Goal: Information Seeking & Learning: Learn about a topic

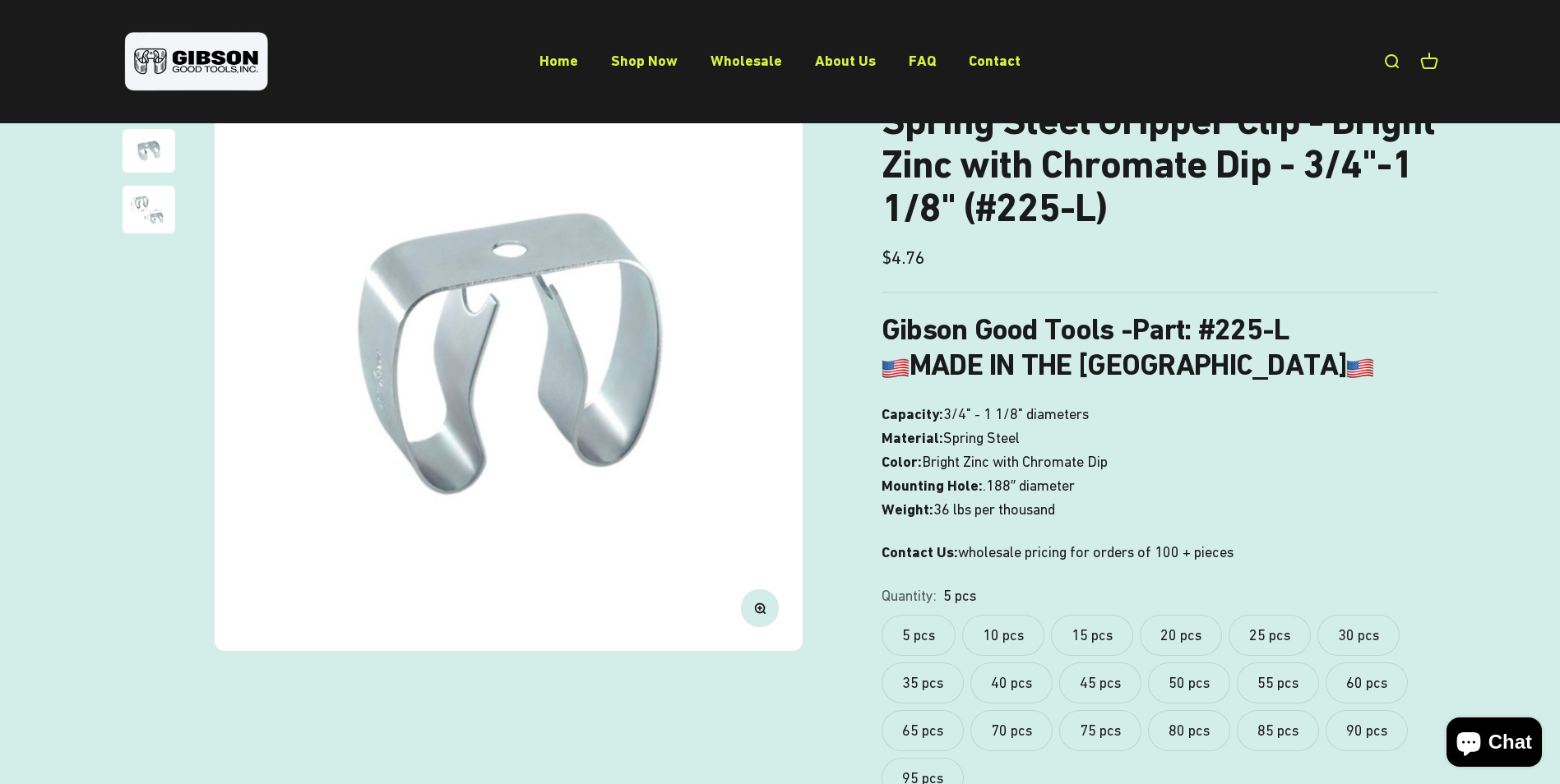
scroll to position [82, 0]
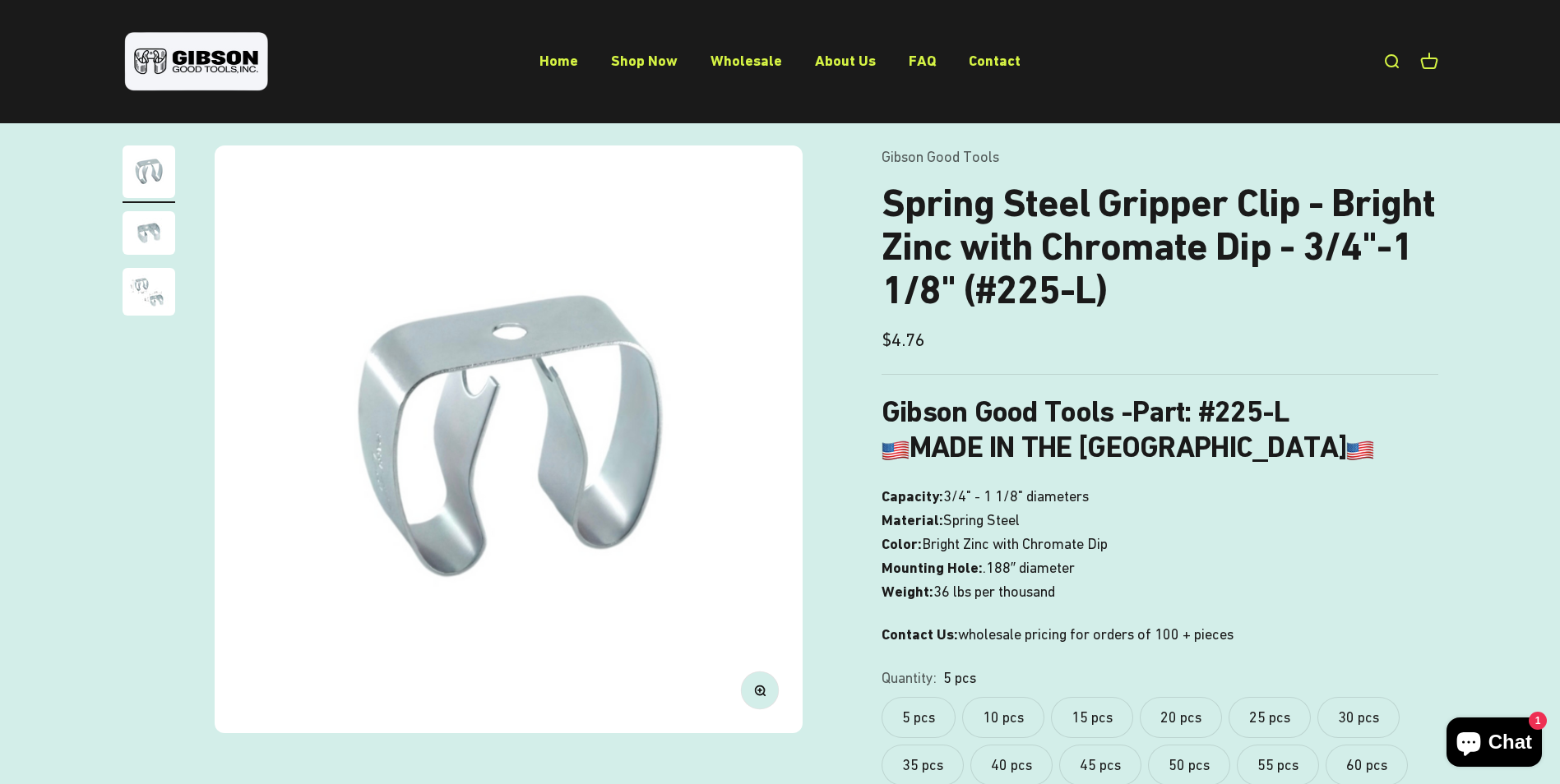
click at [151, 278] on img "Go to item 3" at bounding box center [148, 292] width 52 height 48
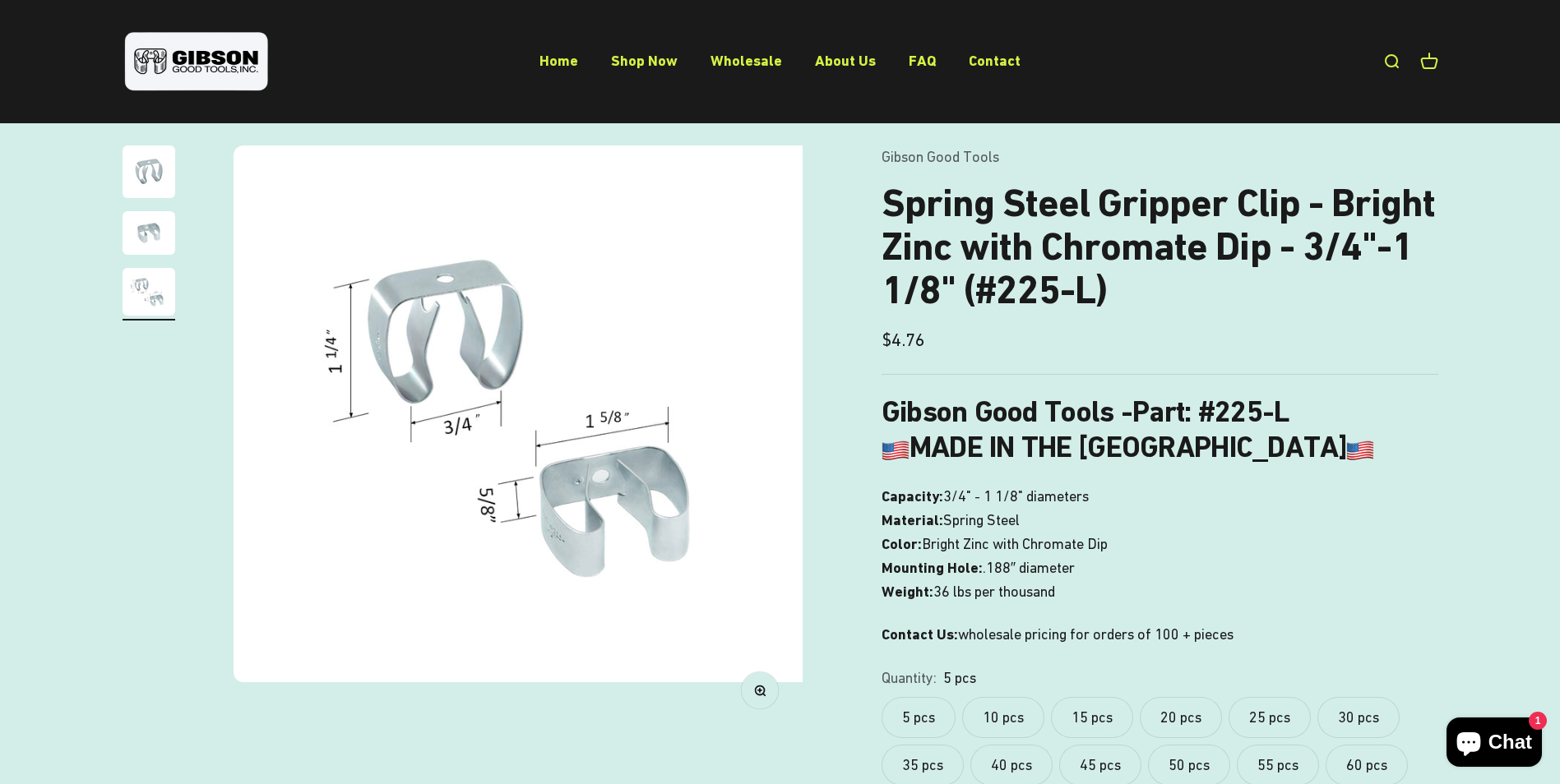
scroll to position [0, 1215]
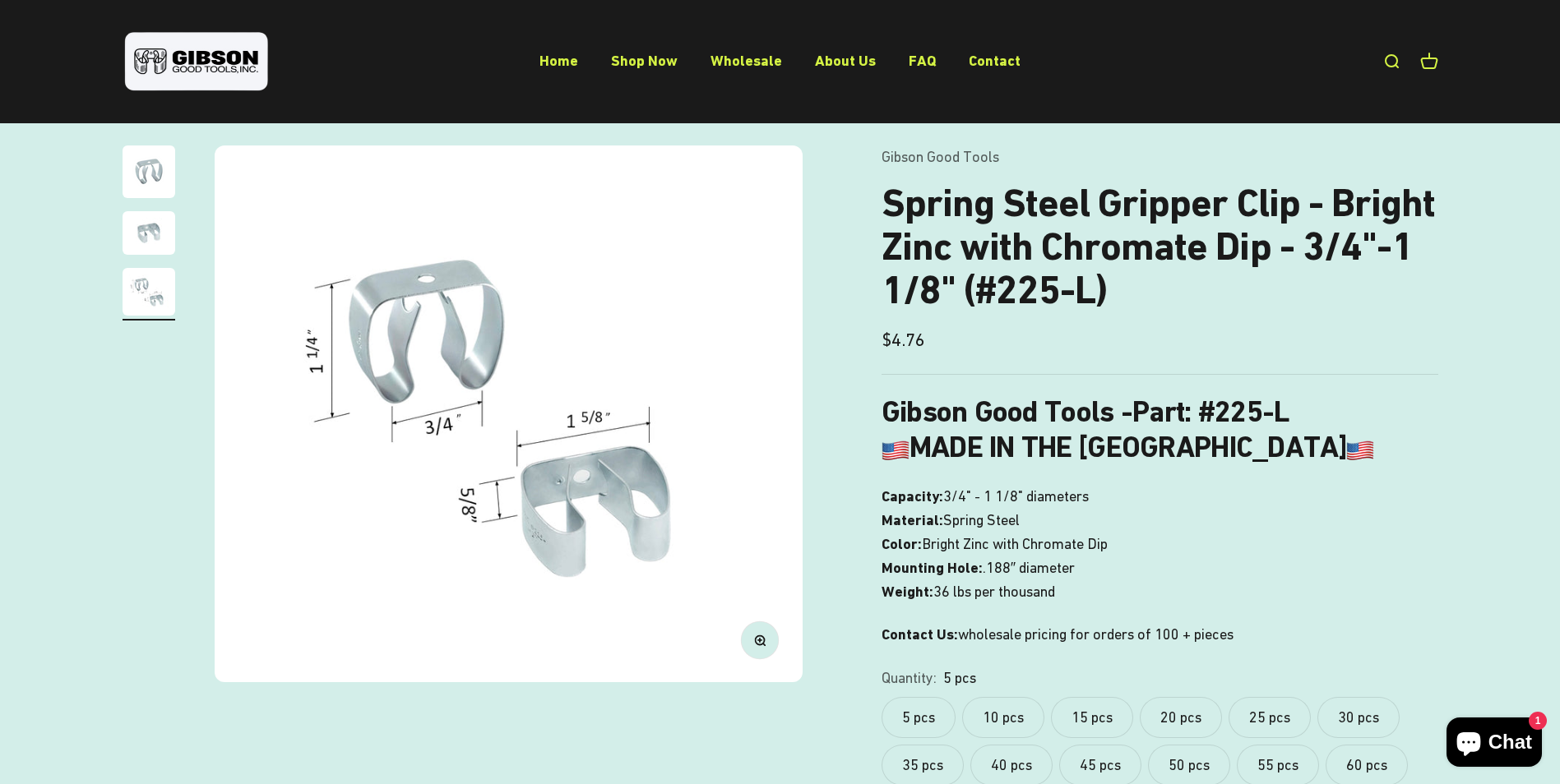
click at [124, 576] on product-gallery "Zoom Go to item 1 Go to item 2 Go to item 3" at bounding box center [462, 414] width 680 height 538
click at [200, 483] on product-gallery "Zoom Go to item 1 Go to item 2 Go to item 3" at bounding box center [462, 414] width 680 height 538
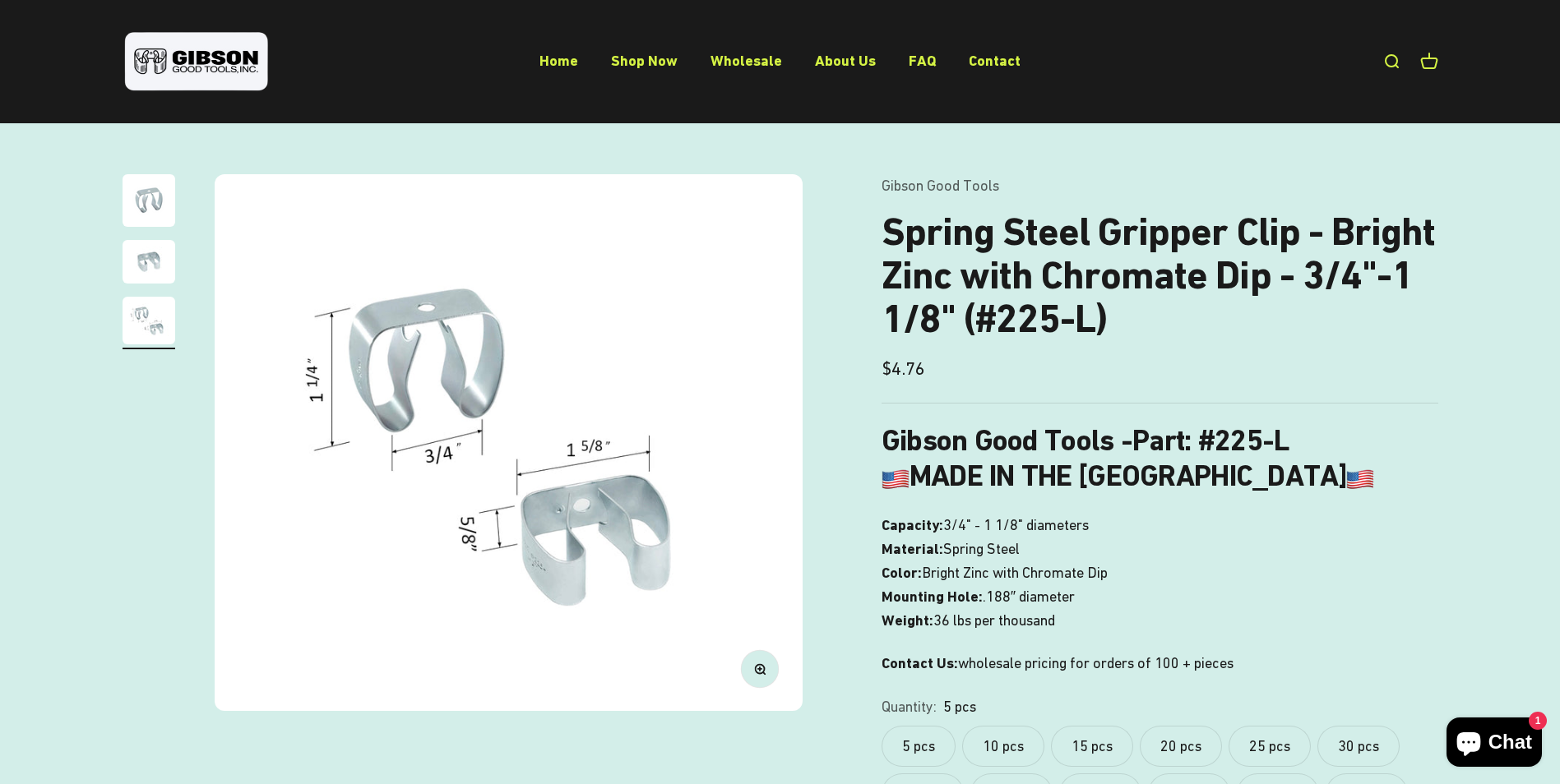
scroll to position [82, 0]
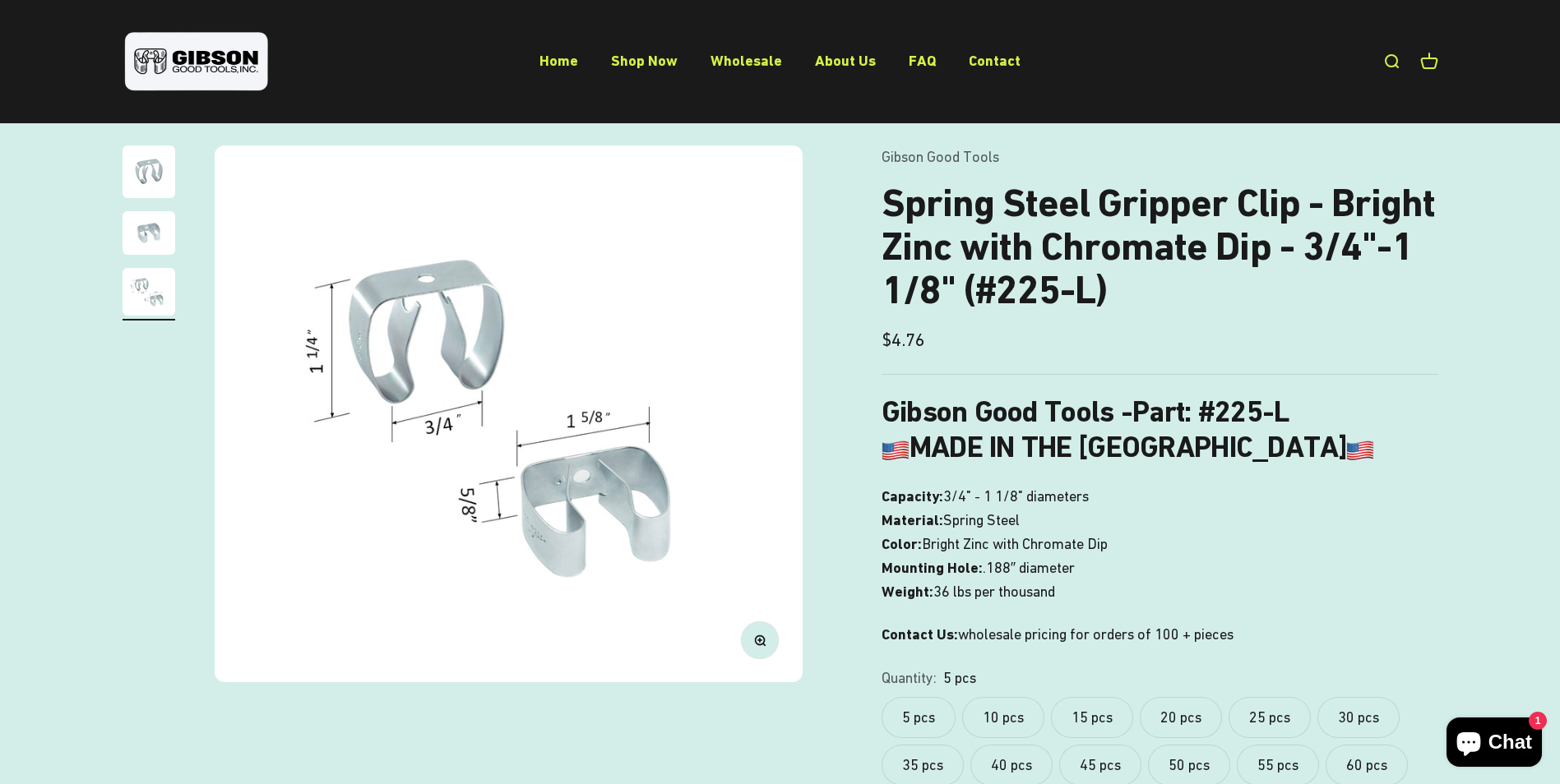
click at [17, 597] on div "Zoom Go to item 1 Go to item 2 Go to item 3 Gibson Good Tools Spring Steel Grip…" at bounding box center [780, 563] width 1560 height 942
drag, startPoint x: 1358, startPoint y: 562, endPoint x: 1346, endPoint y: 554, distance: 14.4
click at [1358, 562] on p "Capacity: 3/4" - 1 1/8" diameters Material: Spring Steel Color: Bright Zinc wit…" at bounding box center [1160, 544] width 557 height 119
click at [628, 56] on link "Shop Now" at bounding box center [644, 60] width 66 height 17
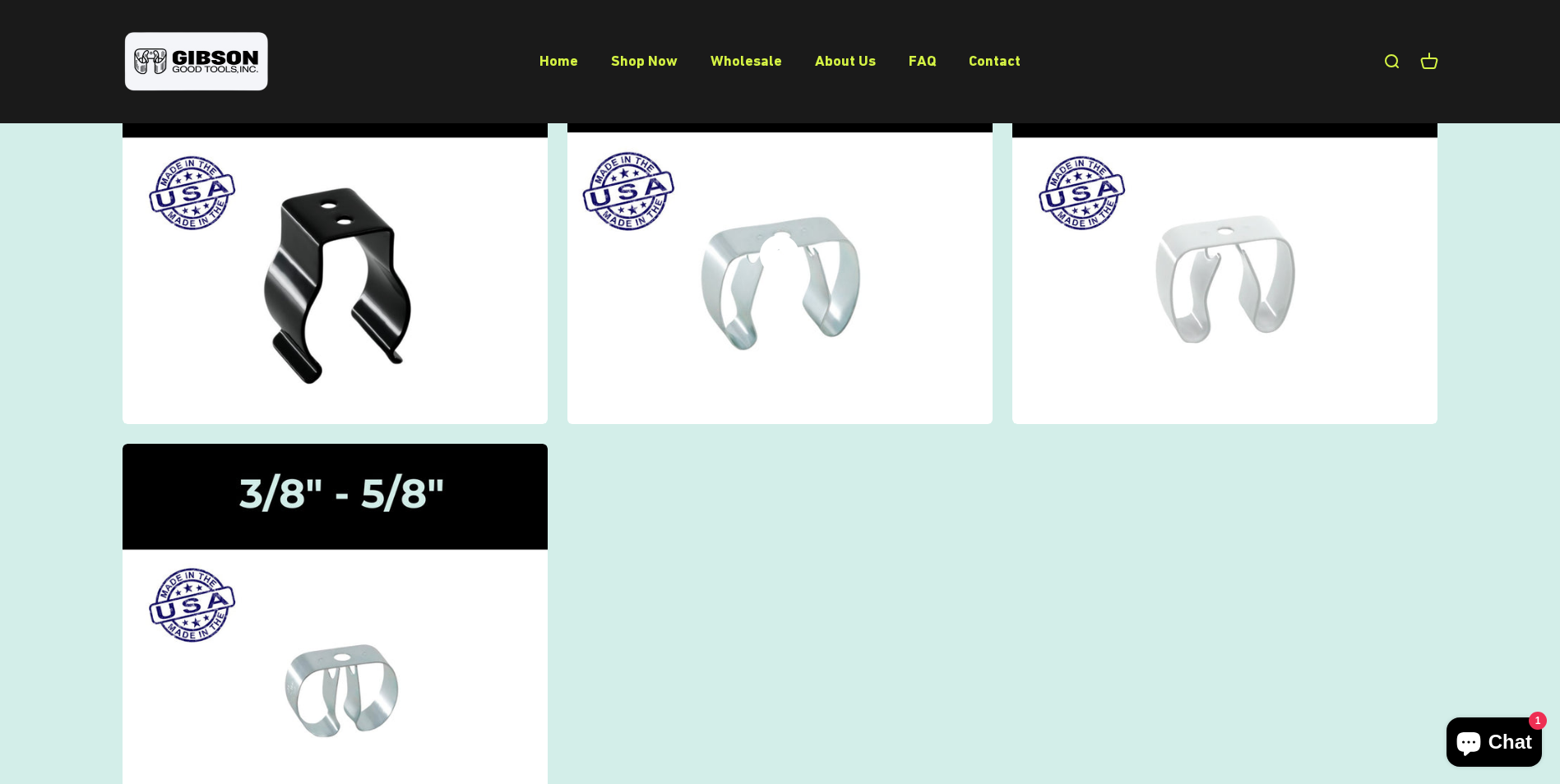
scroll to position [165, 0]
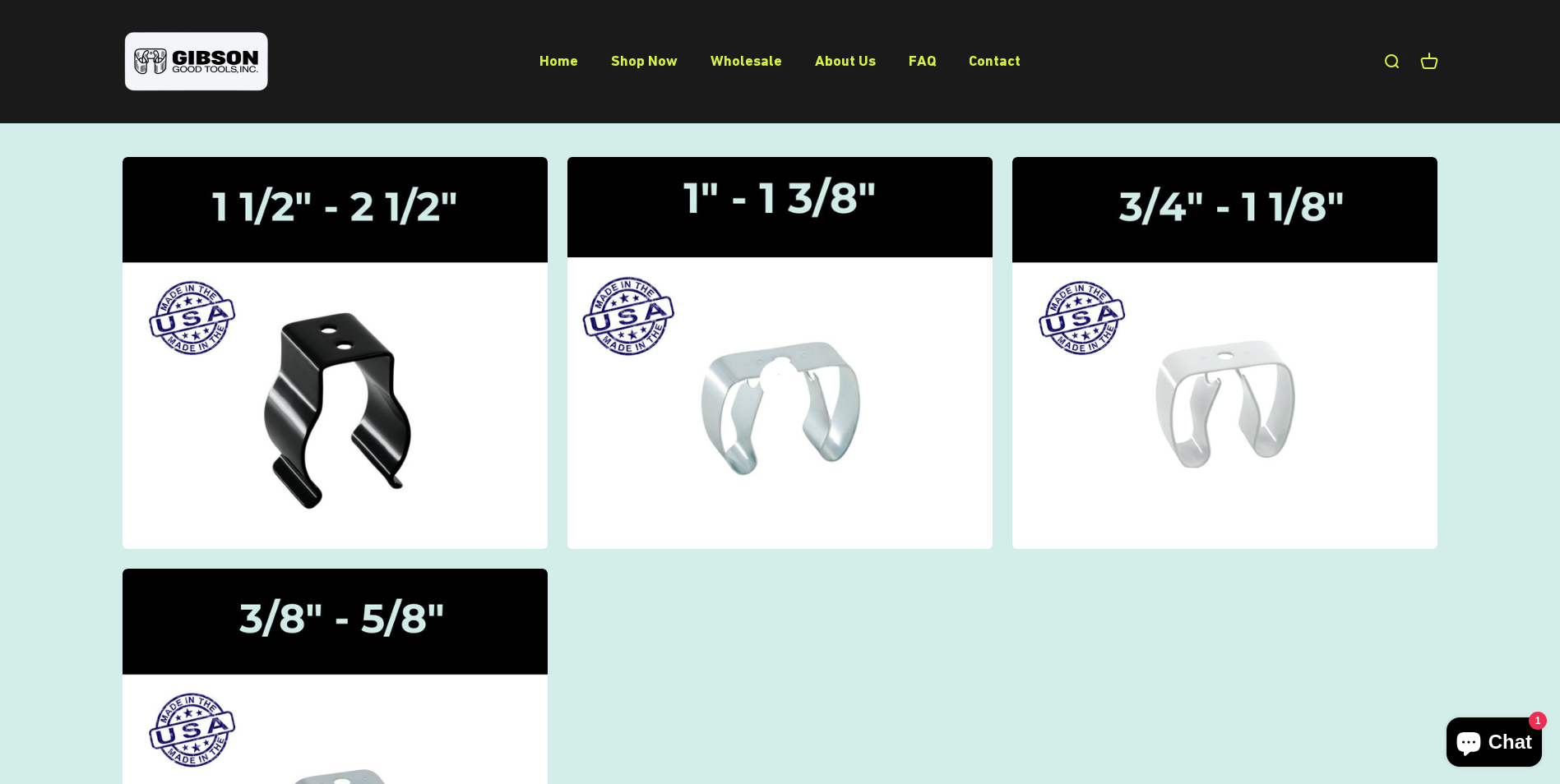
click at [810, 379] on img at bounding box center [780, 352] width 450 height 416
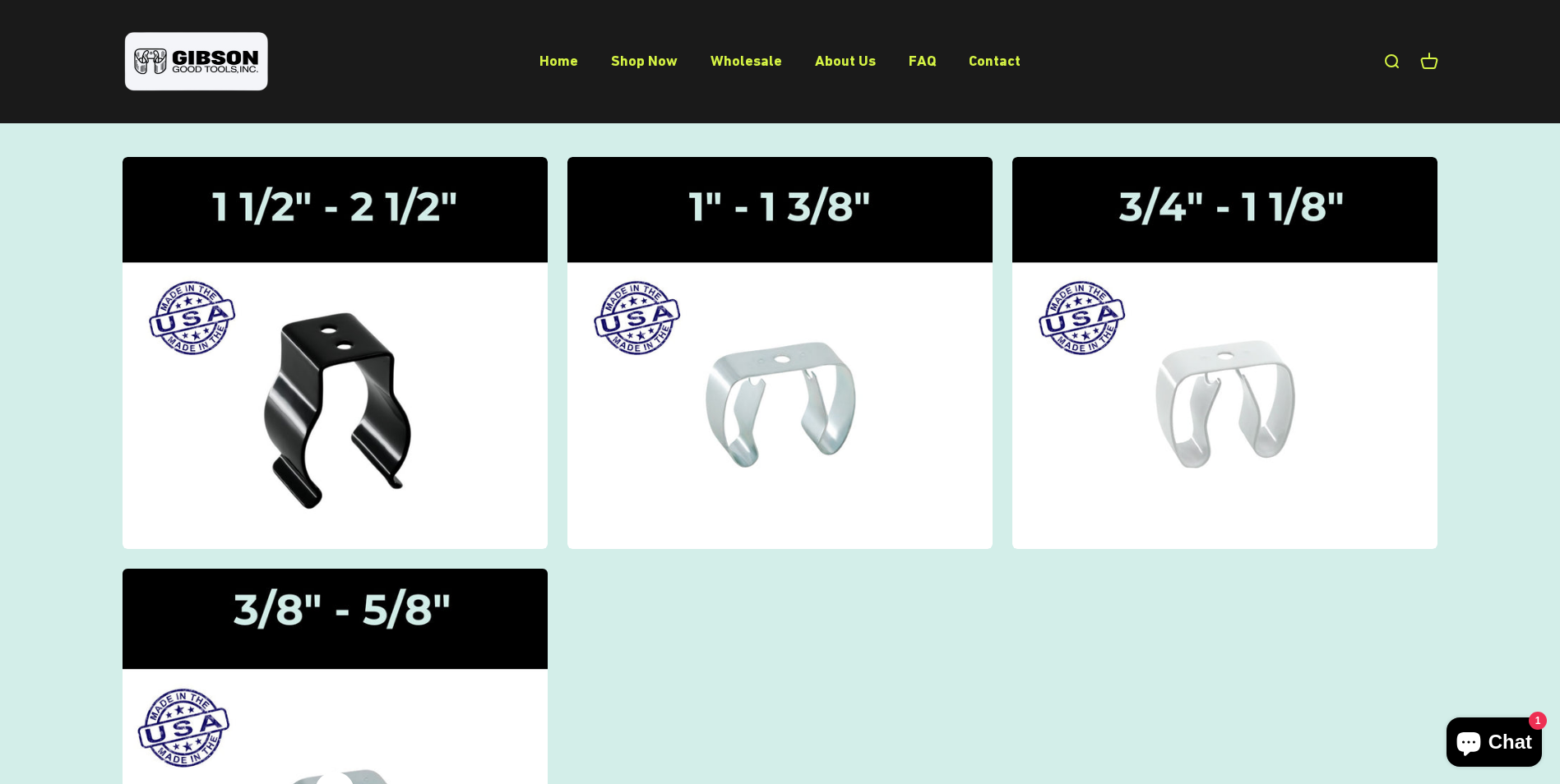
click at [398, 624] on img at bounding box center [335, 765] width 450 height 416
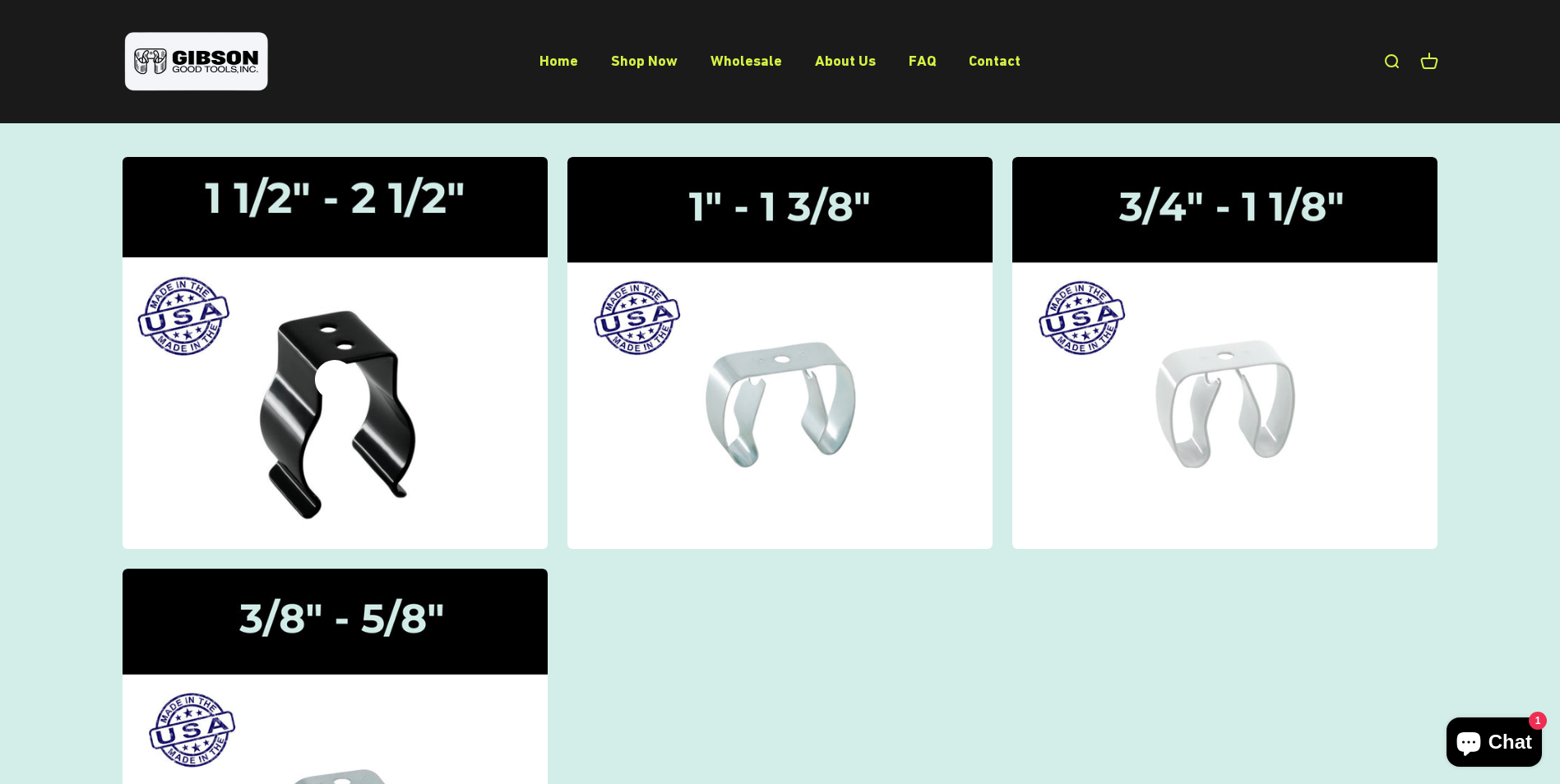
click at [393, 438] on img at bounding box center [335, 352] width 450 height 416
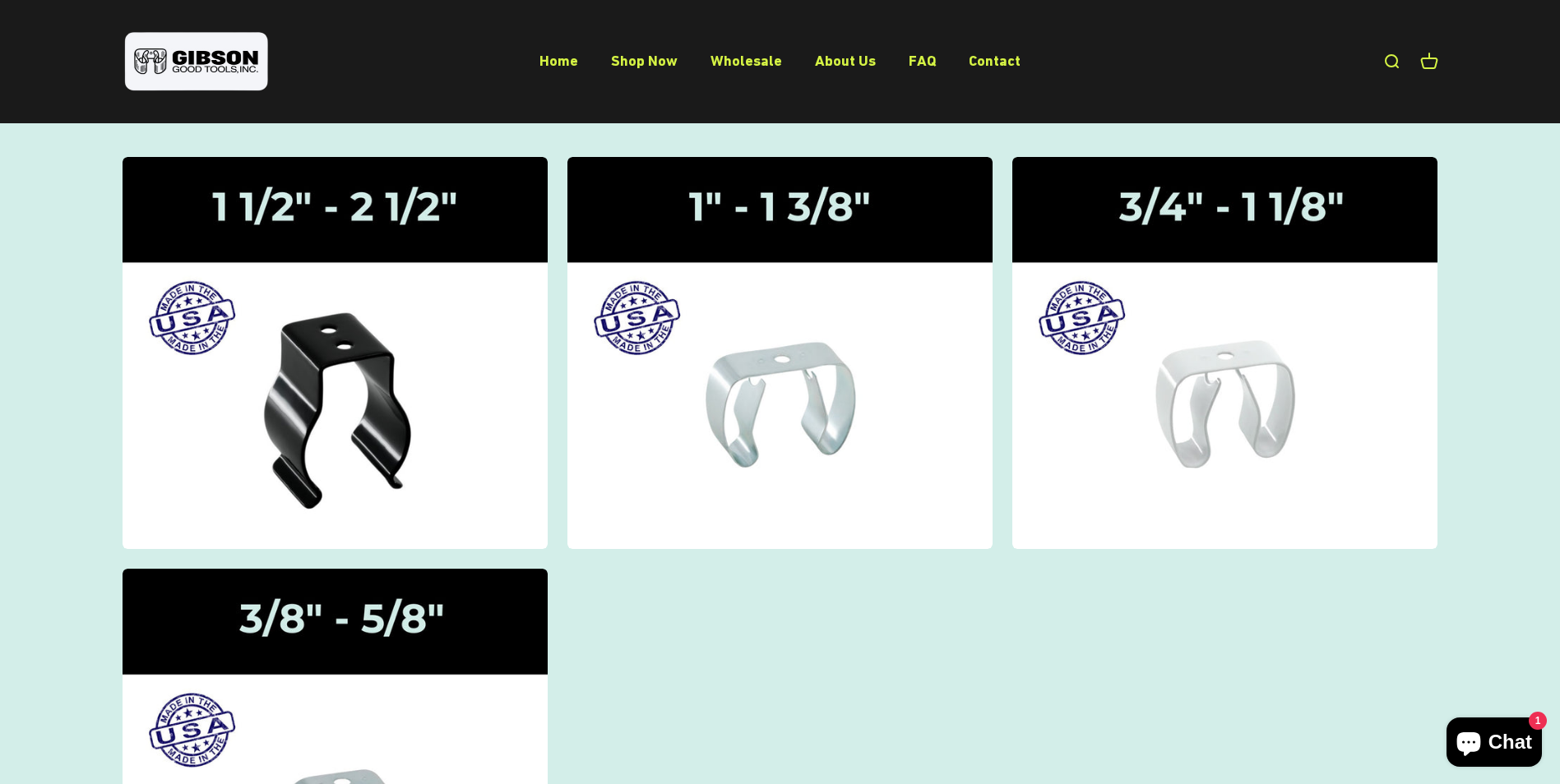
click at [886, 604] on collection-list "Gripper Clips | 1 1/2" - 2 1/2" Gripper Clips | 1" - 1 3/8" Gripper Clips | 3/4…" at bounding box center [780, 560] width 1315 height 805
click at [920, 63] on link "FAQ" at bounding box center [922, 60] width 28 height 17
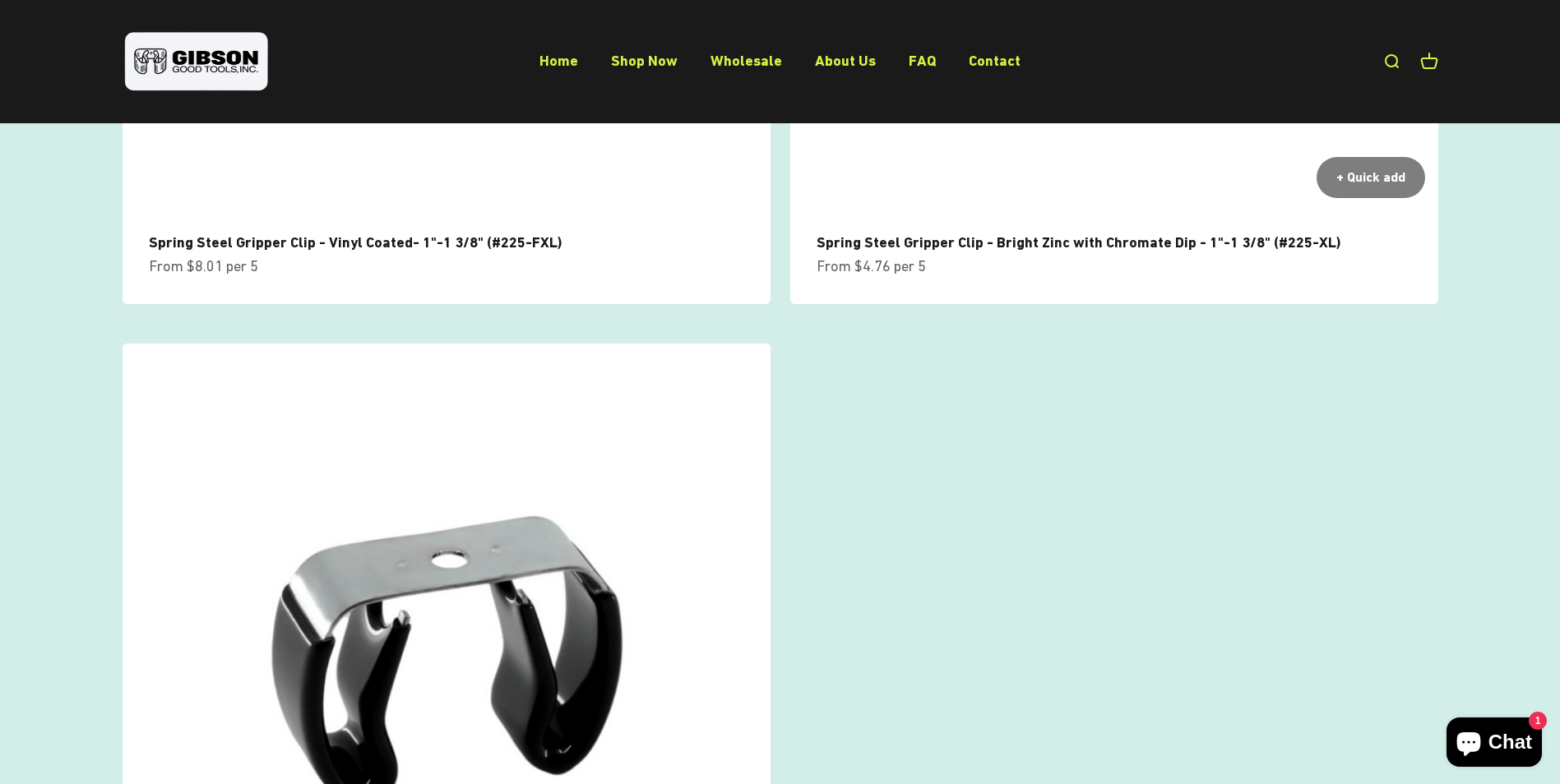
scroll to position [240, 0]
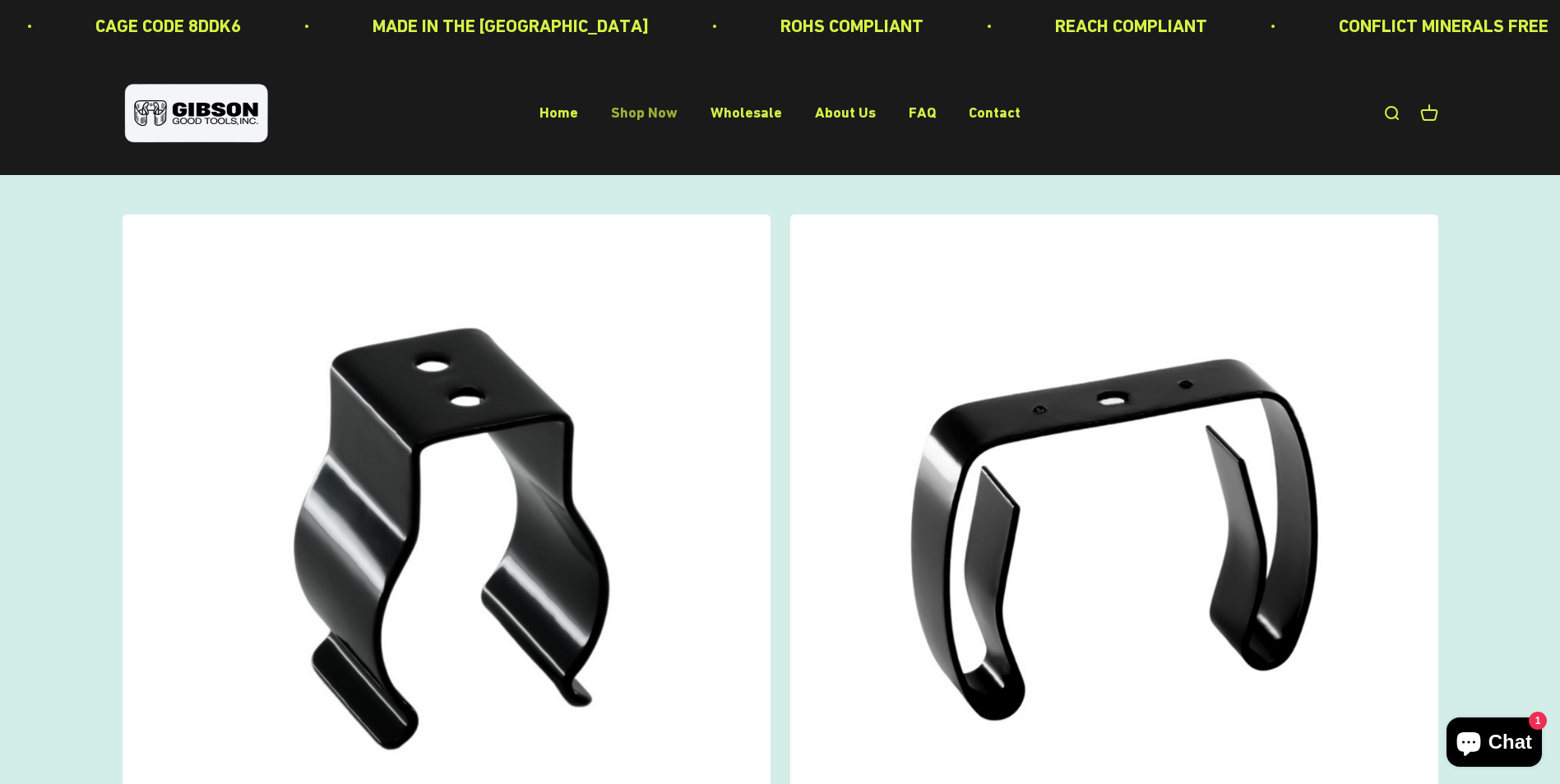
click at [634, 109] on link "Shop Now" at bounding box center [644, 113] width 66 height 17
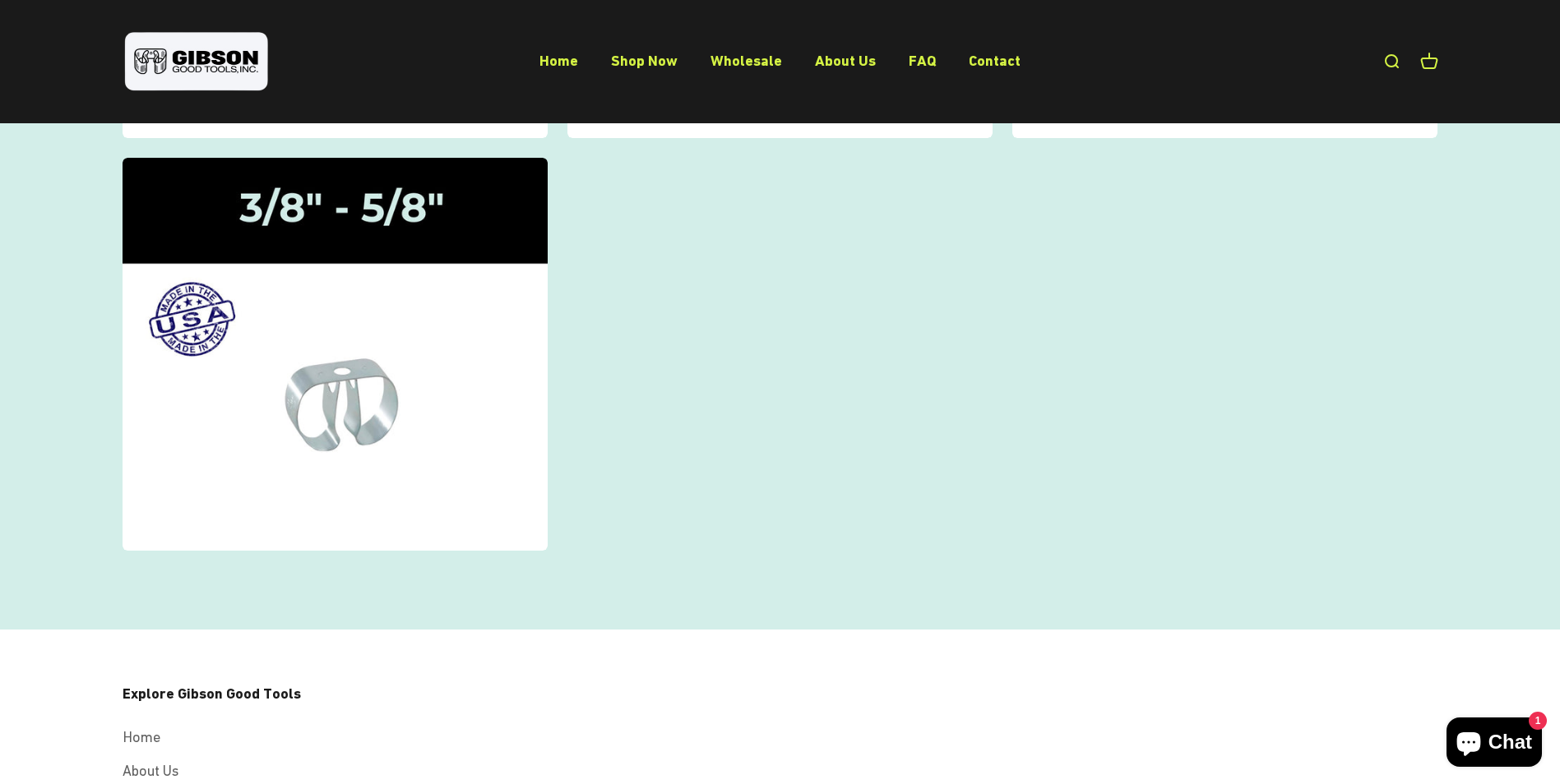
scroll to position [862, 0]
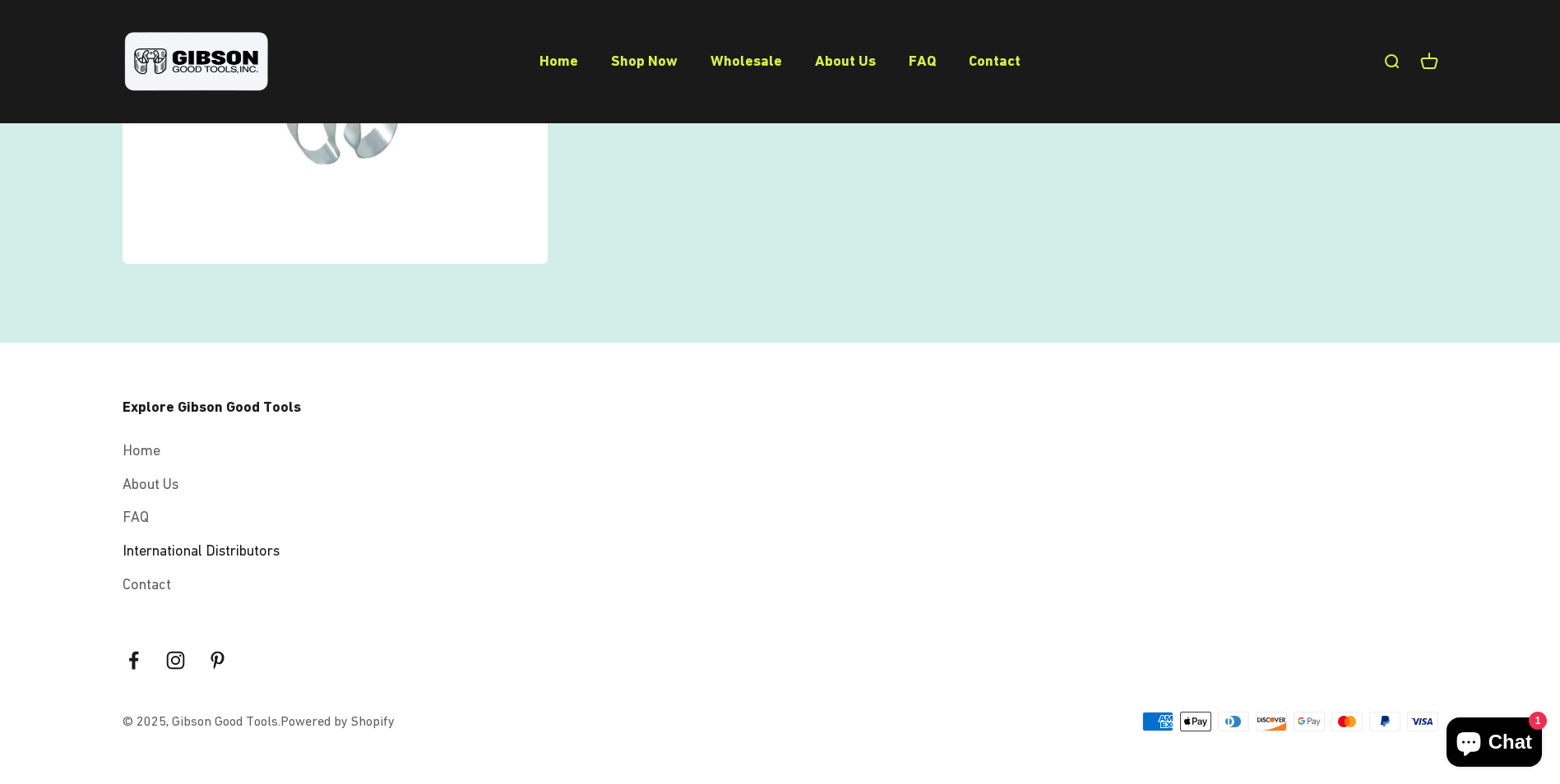
click at [154, 544] on link "International Distributors" at bounding box center [200, 551] width 157 height 24
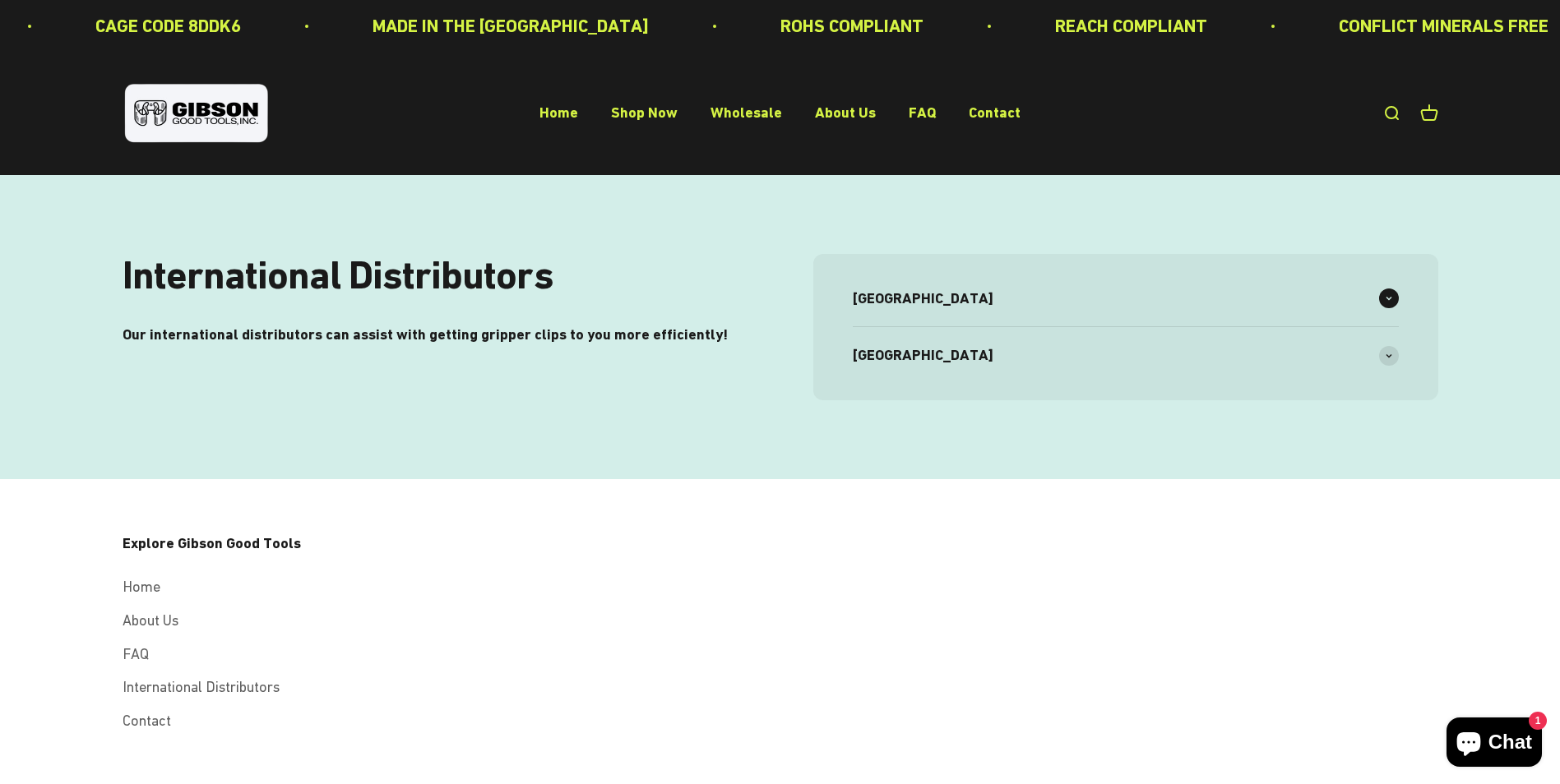
click at [900, 289] on span "Canada" at bounding box center [923, 299] width 141 height 24
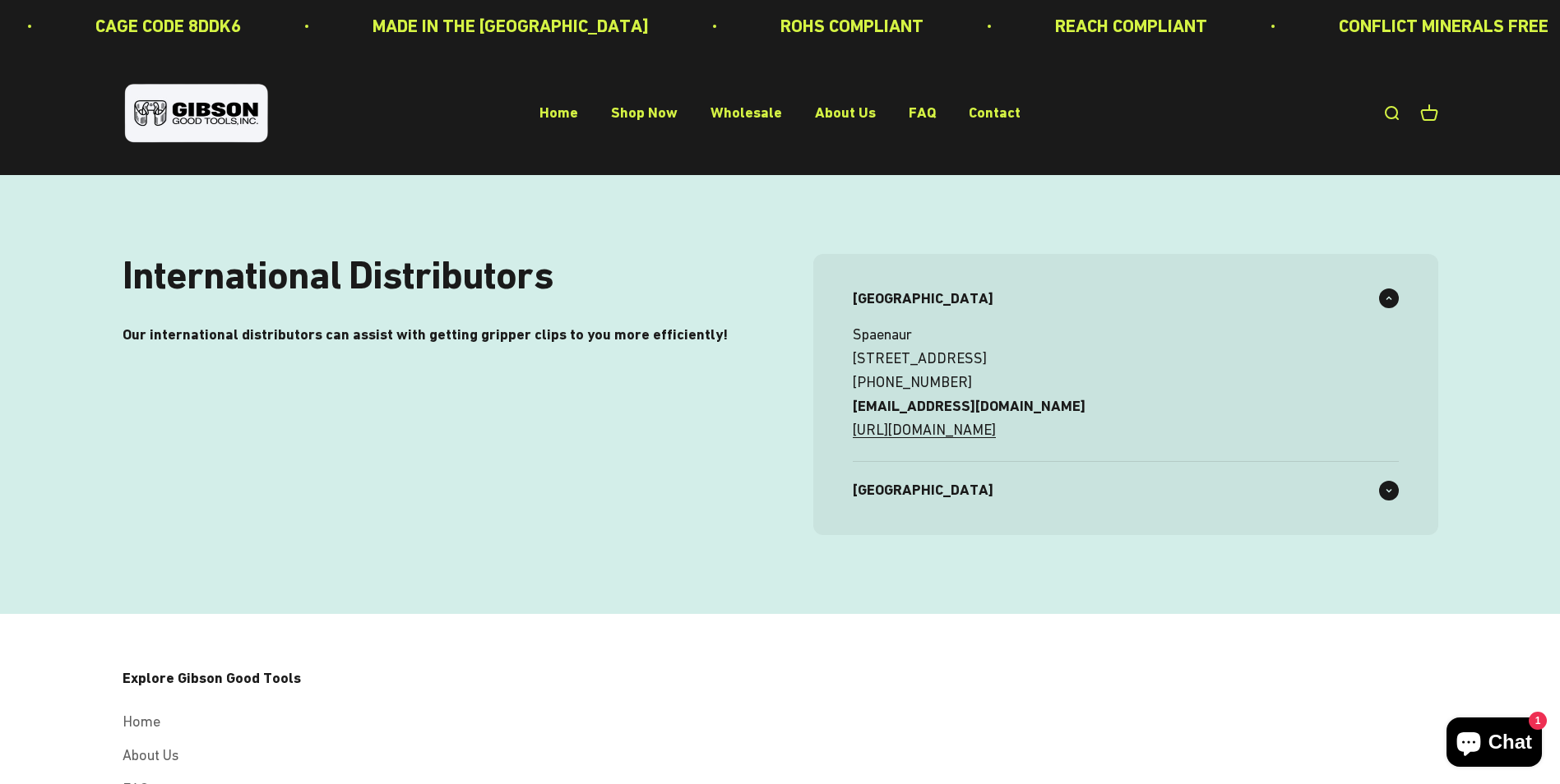
click at [902, 479] on span "South Korea" at bounding box center [923, 491] width 141 height 24
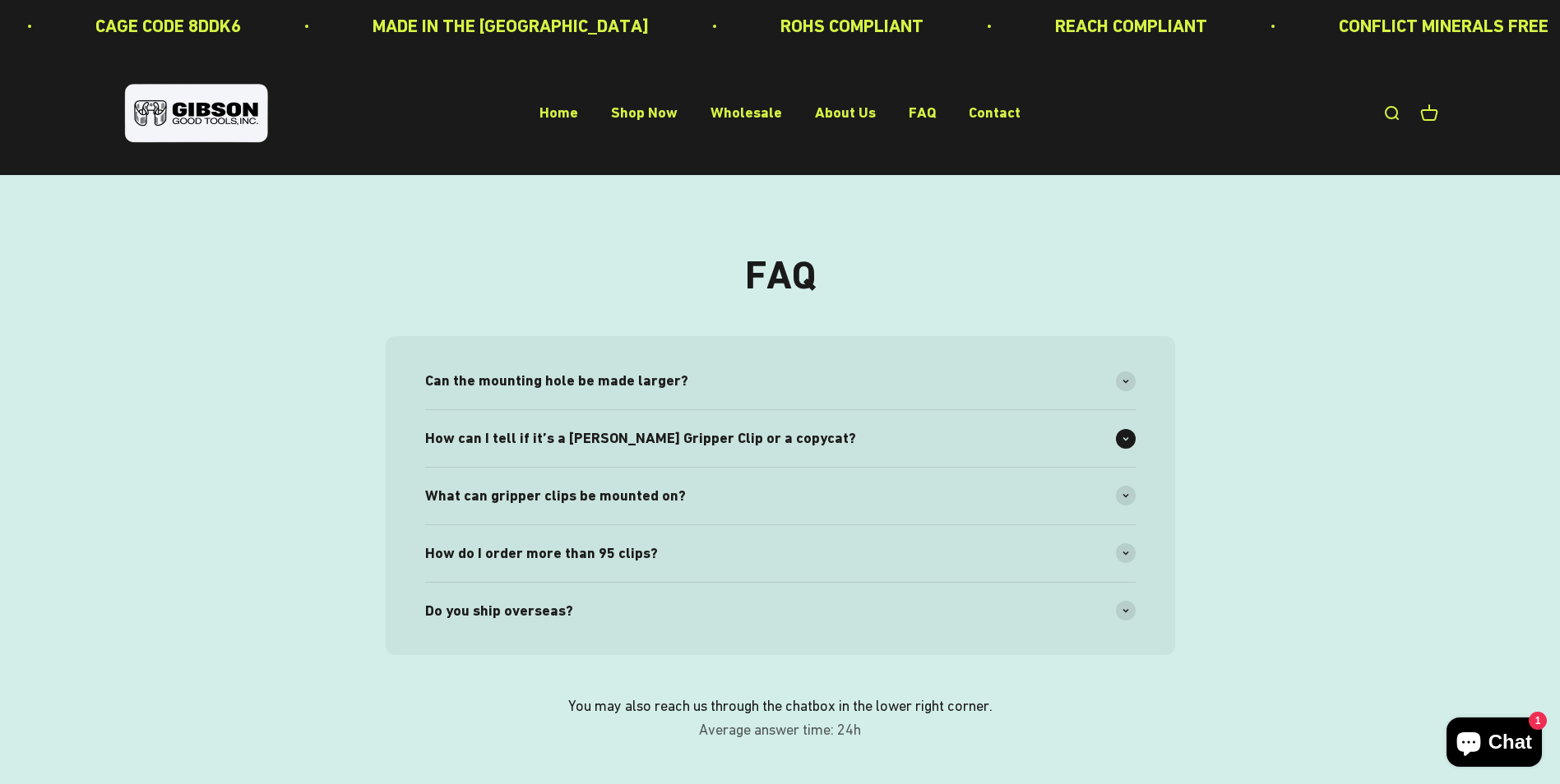
click at [785, 437] on div "How can I tell if it’s a [PERSON_NAME] Gripper Clip or a copycat?" at bounding box center [780, 438] width 711 height 57
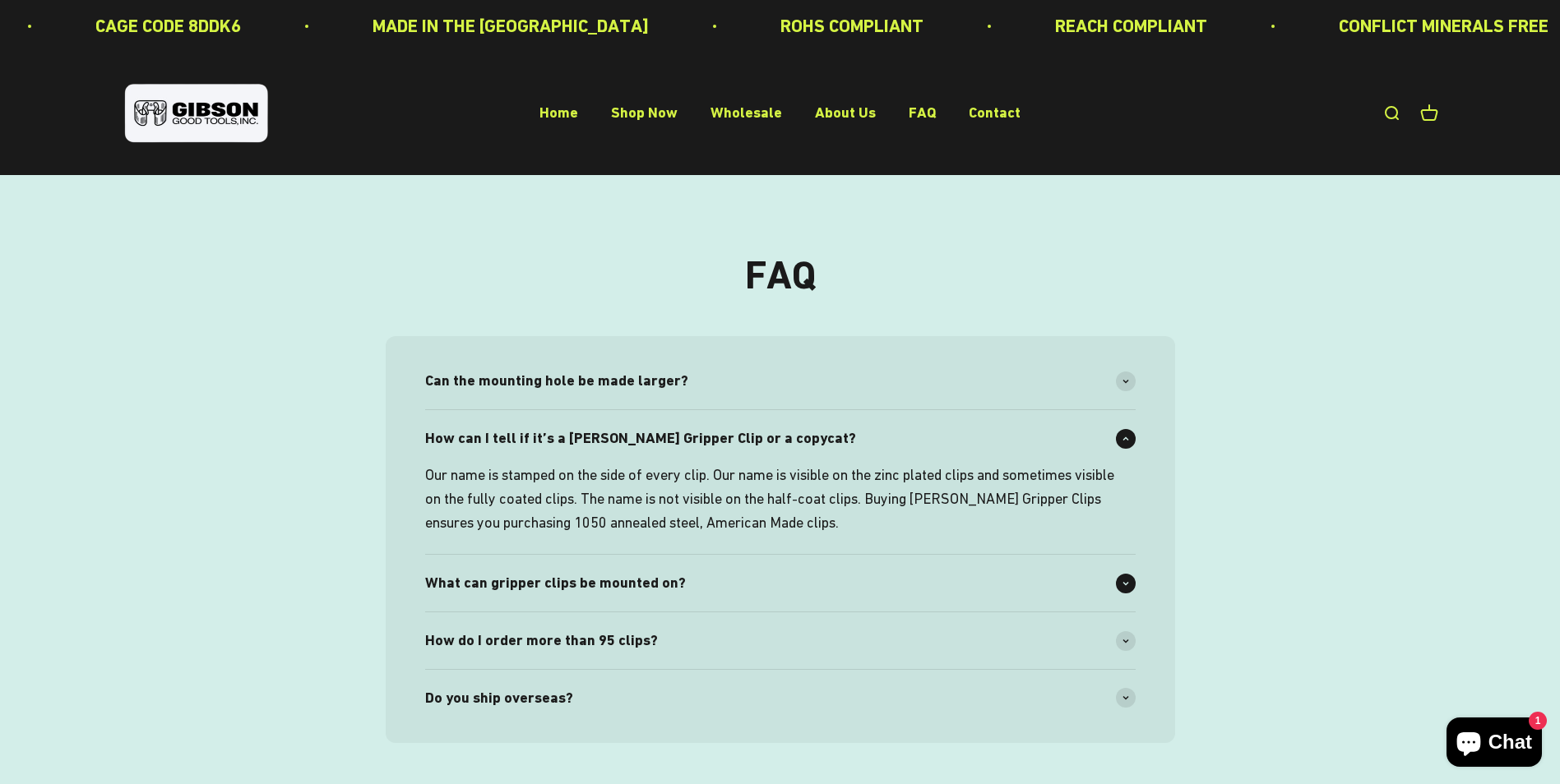
click at [595, 578] on span "What can gripper clips be mounted on?" at bounding box center [555, 584] width 261 height 24
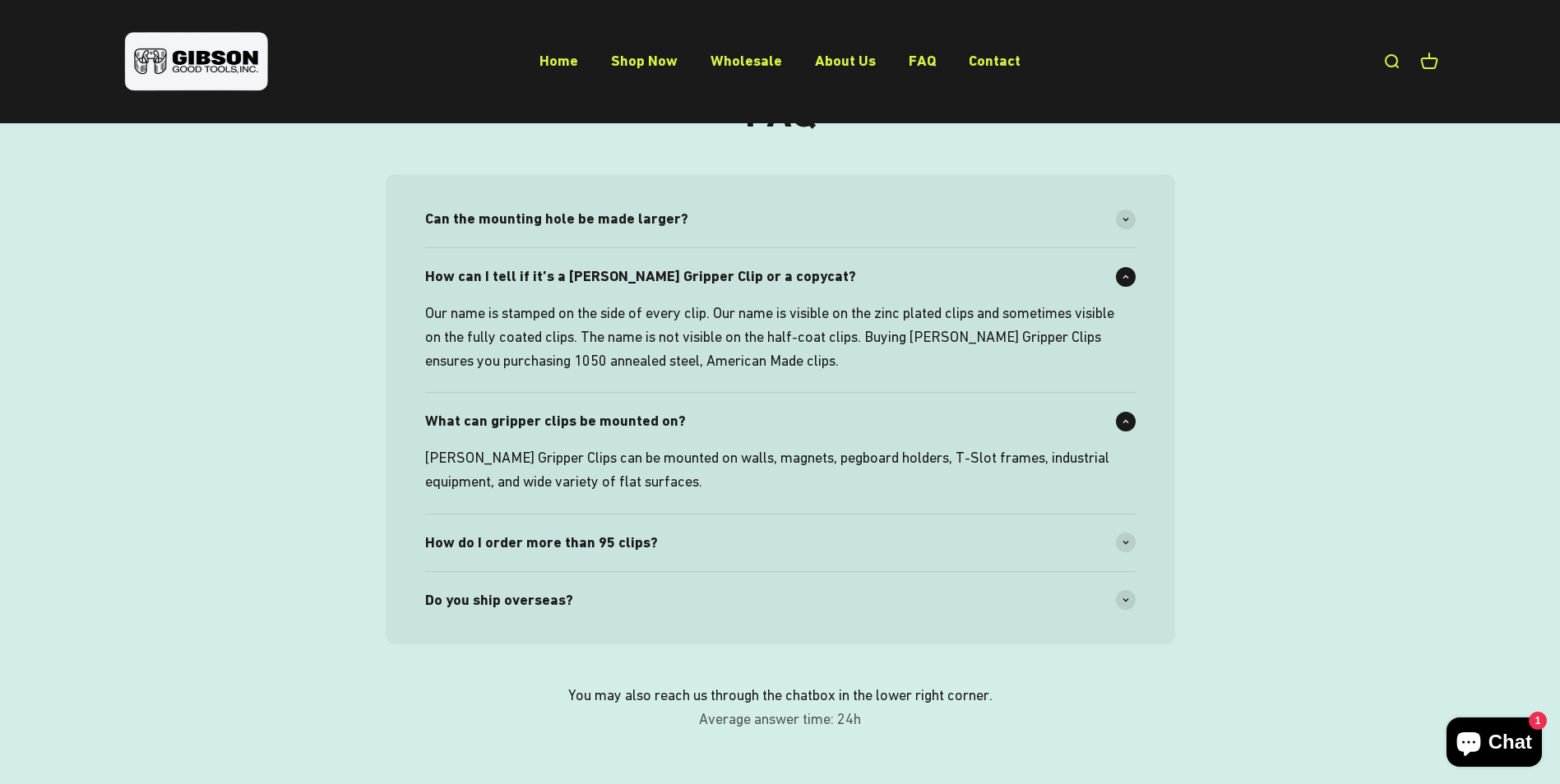
scroll to position [165, 0]
click at [609, 537] on span "How do I order more than 95 clips?" at bounding box center [541, 540] width 233 height 24
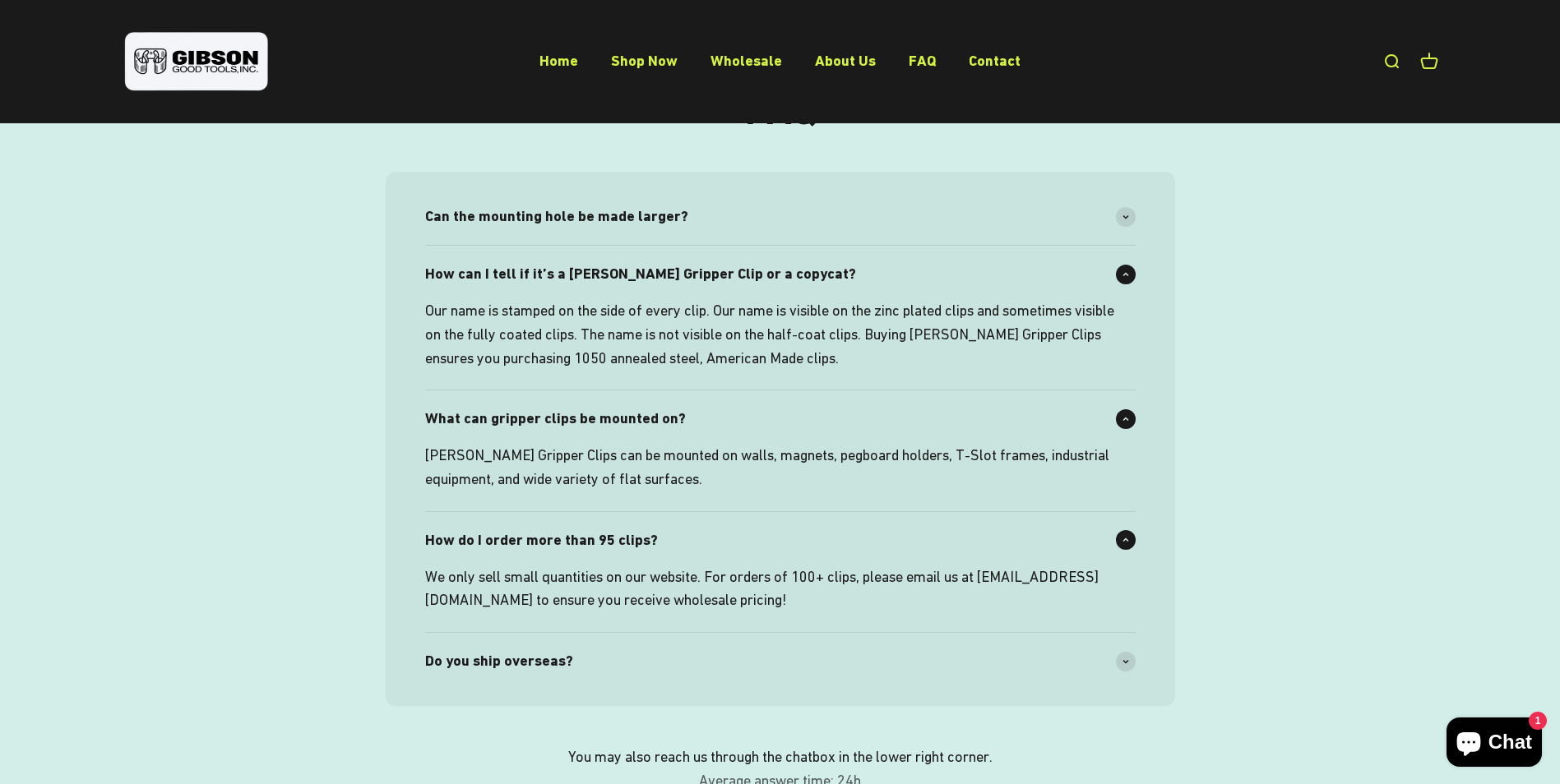
click at [623, 541] on span "How do I order more than 95 clips?" at bounding box center [541, 540] width 233 height 24
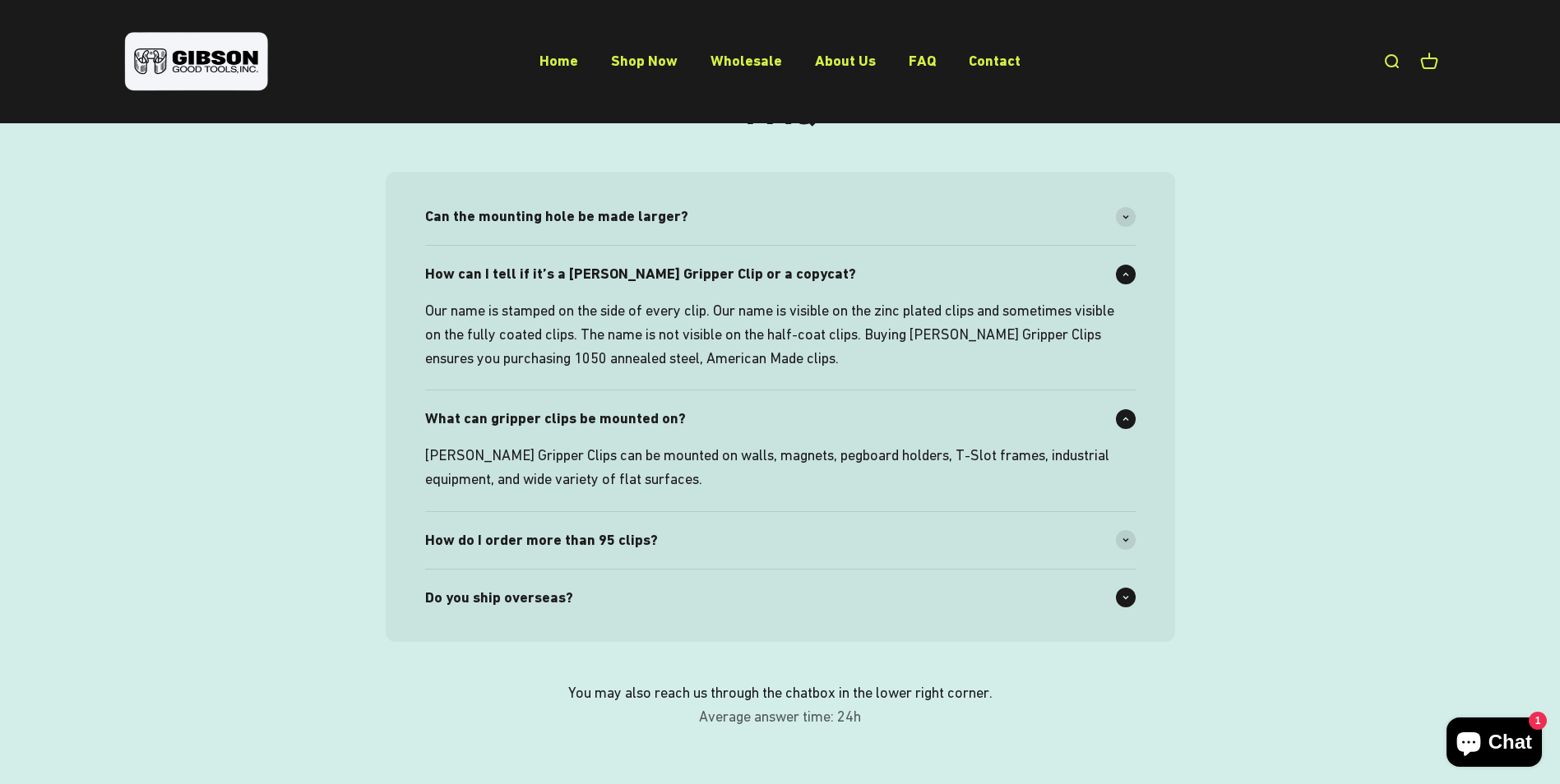
click at [567, 605] on span "Do you ship overseas?" at bounding box center [498, 598] width 148 height 24
